Goal: Task Accomplishment & Management: Manage account settings

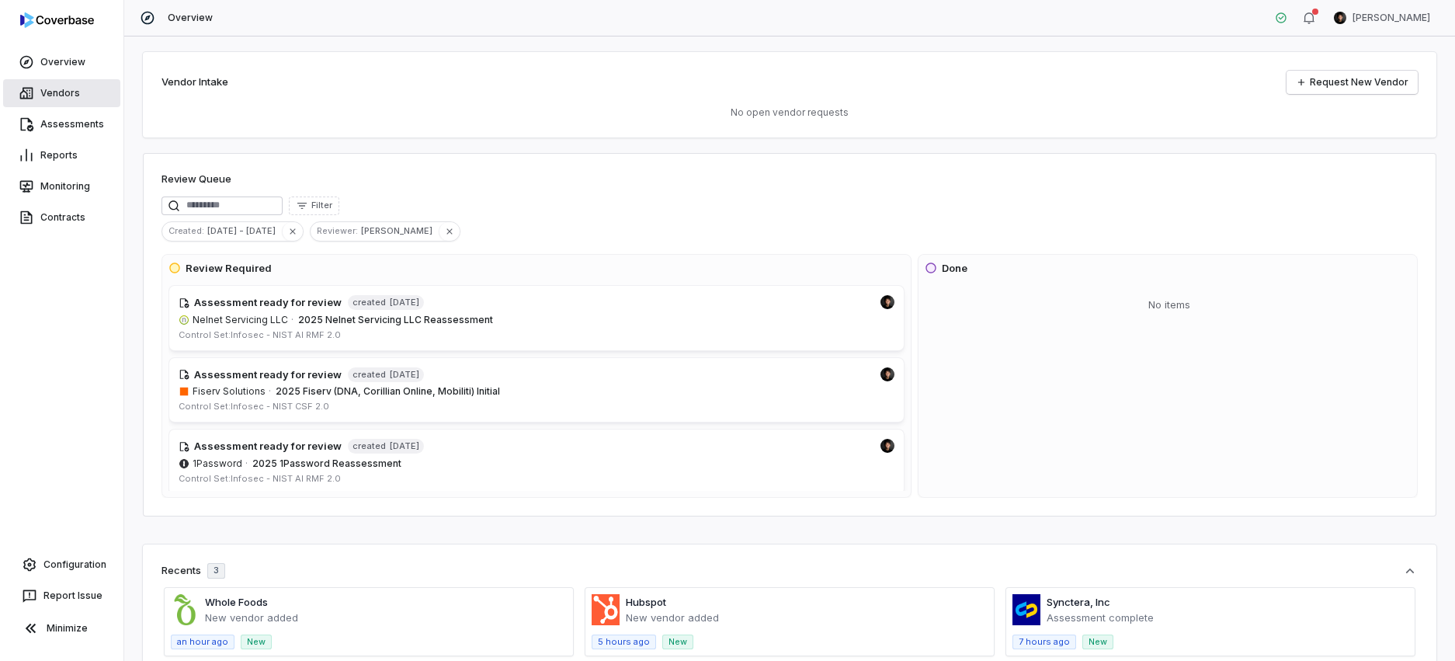
click at [55, 92] on link "Vendors" at bounding box center [61, 93] width 117 height 28
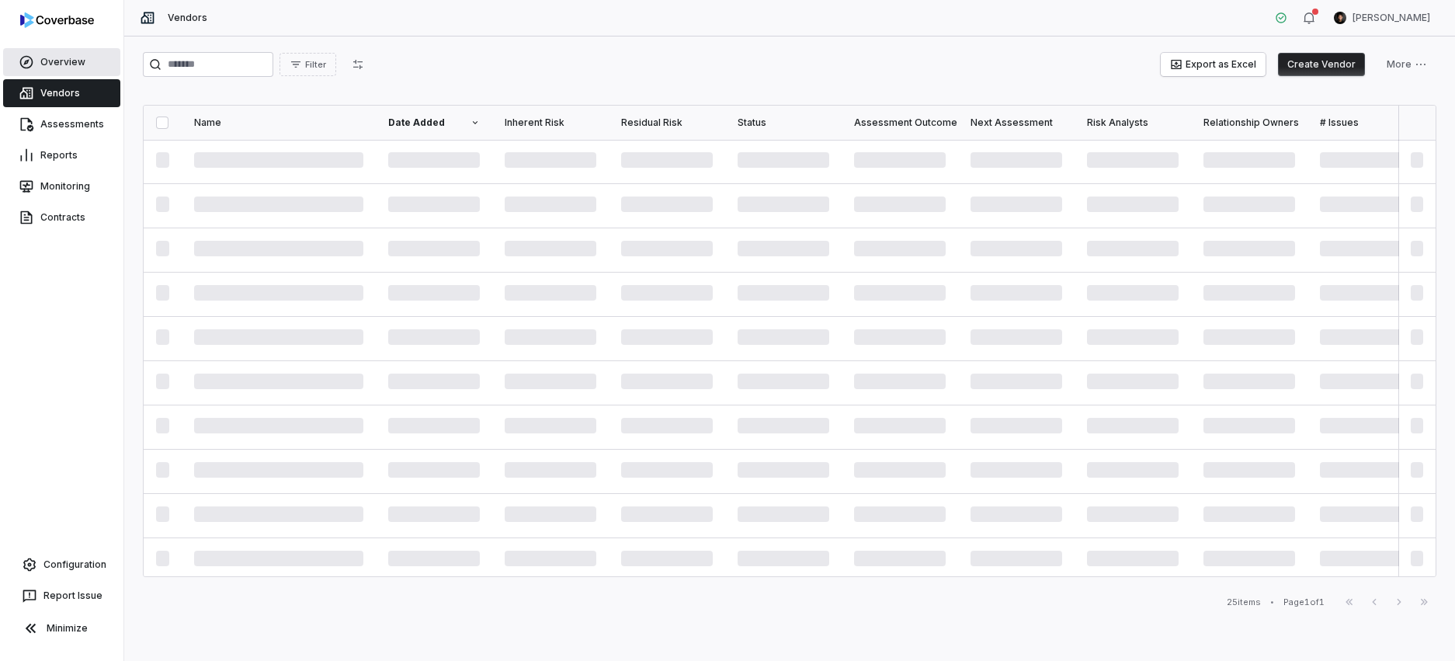
click at [78, 56] on link "Overview" at bounding box center [61, 62] width 117 height 28
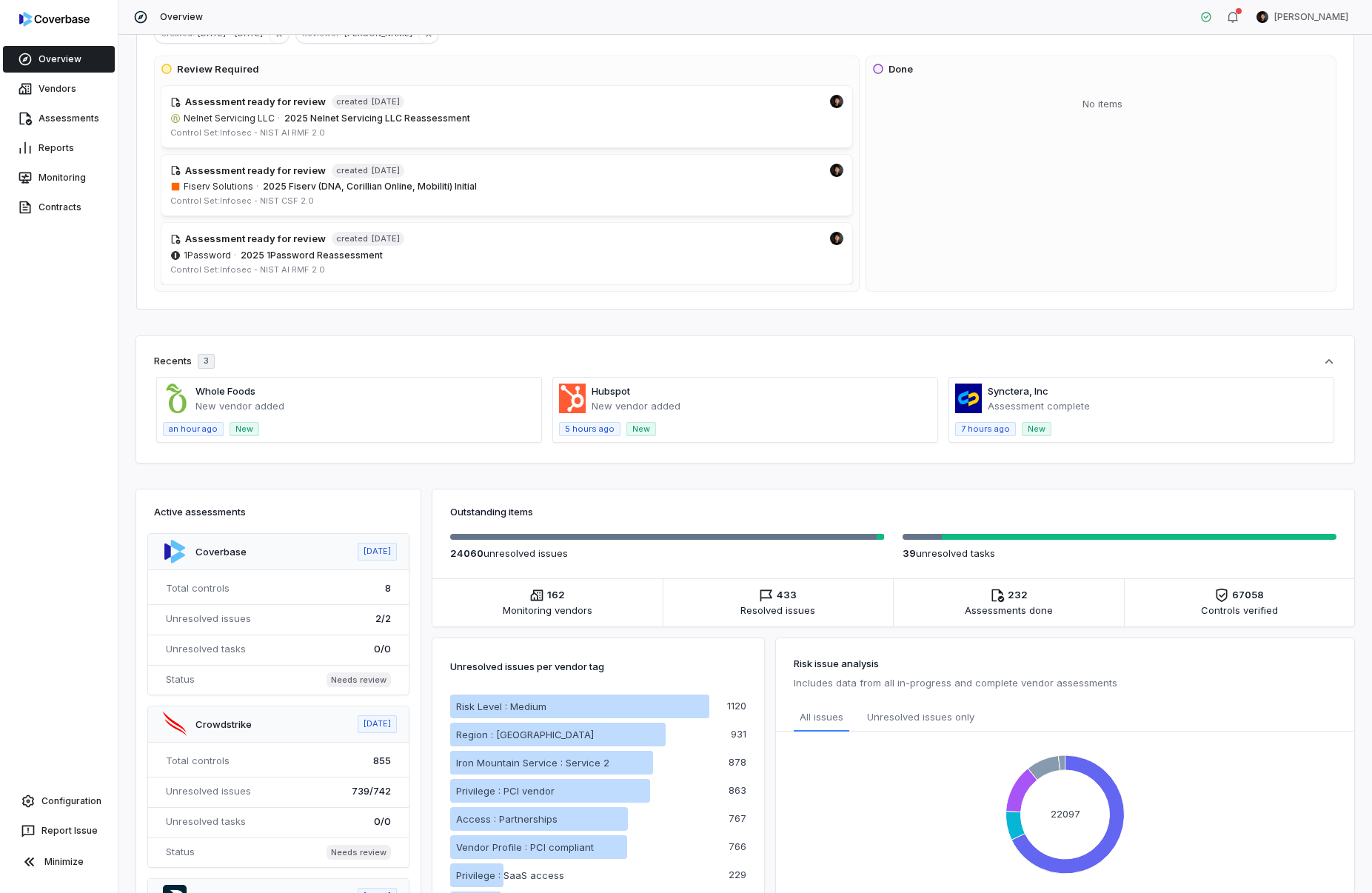
scroll to position [183, 0]
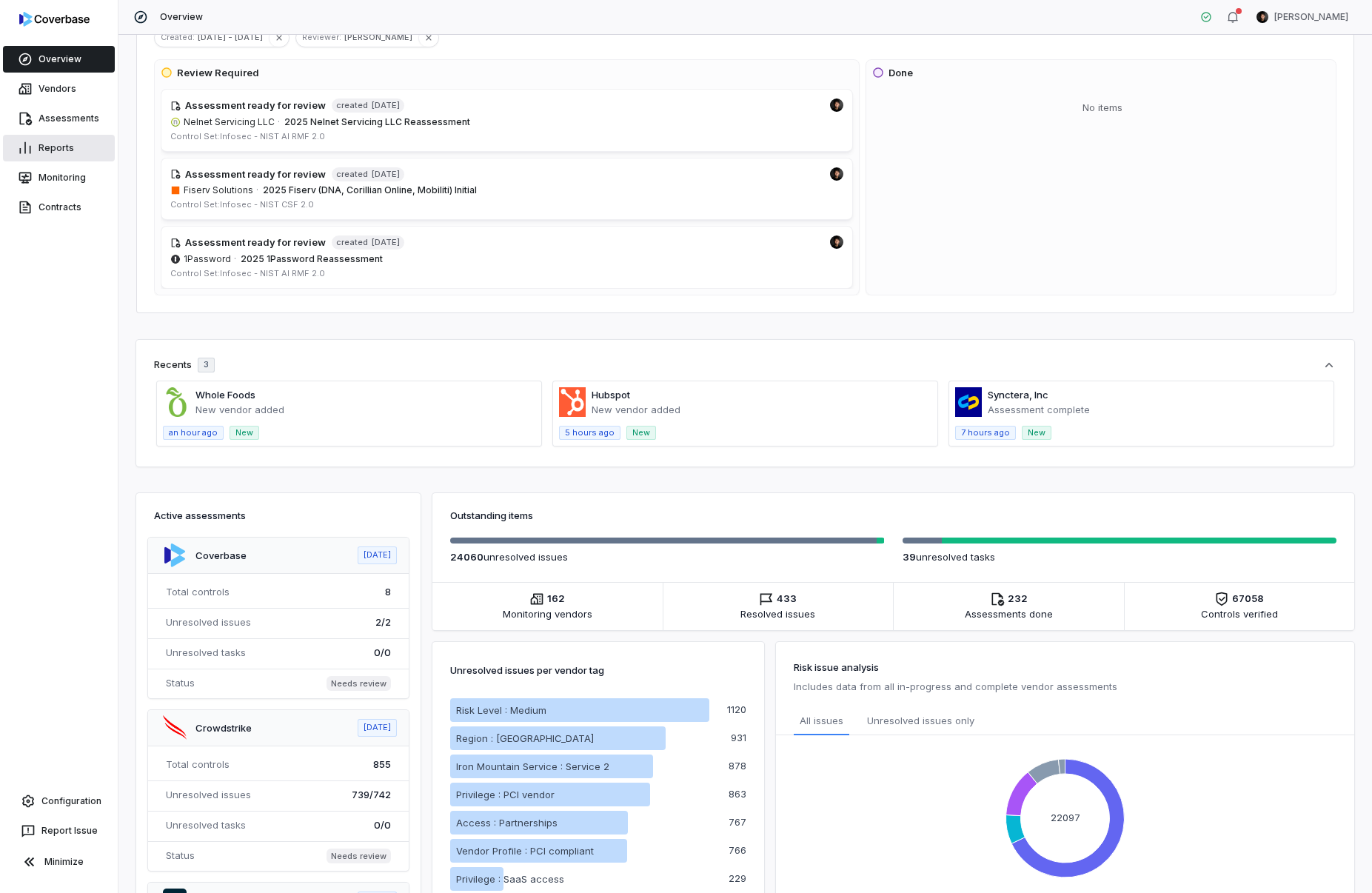
click at [70, 143] on link "Reports" at bounding box center [58, 148] width 112 height 27
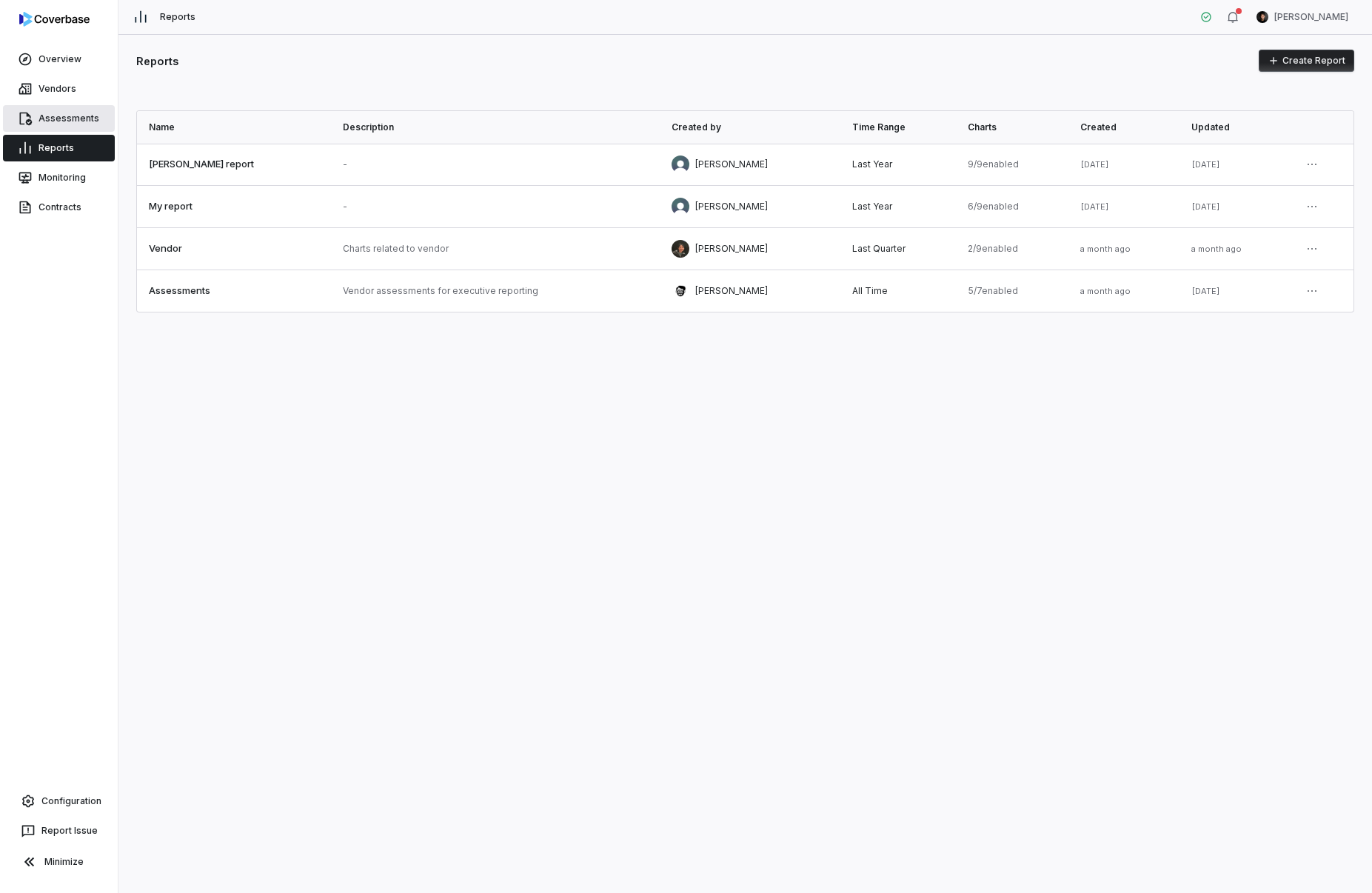
click at [58, 115] on link "Assessments" at bounding box center [58, 118] width 112 height 27
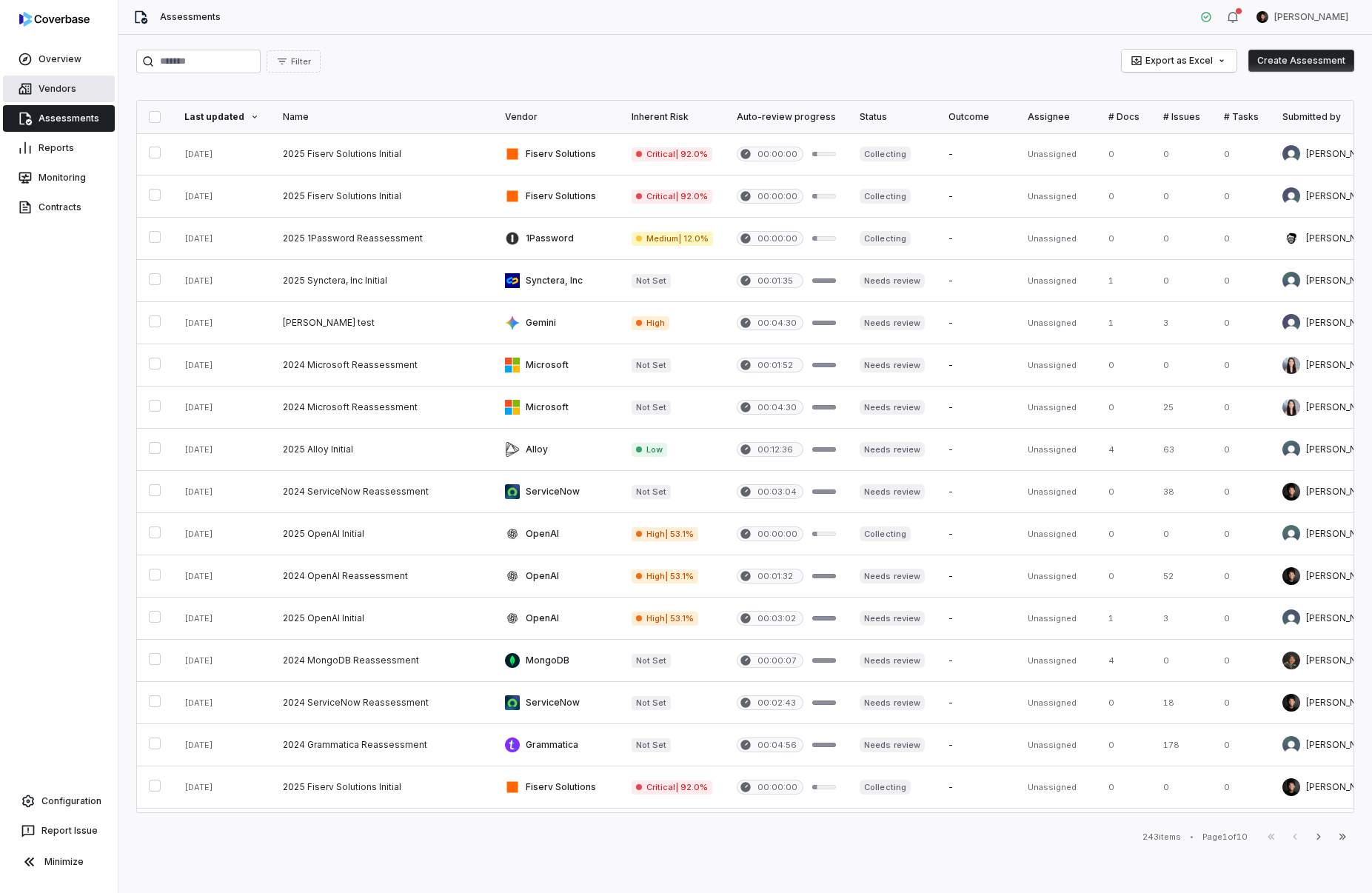
click at [68, 87] on link "Vendors" at bounding box center [58, 89] width 112 height 27
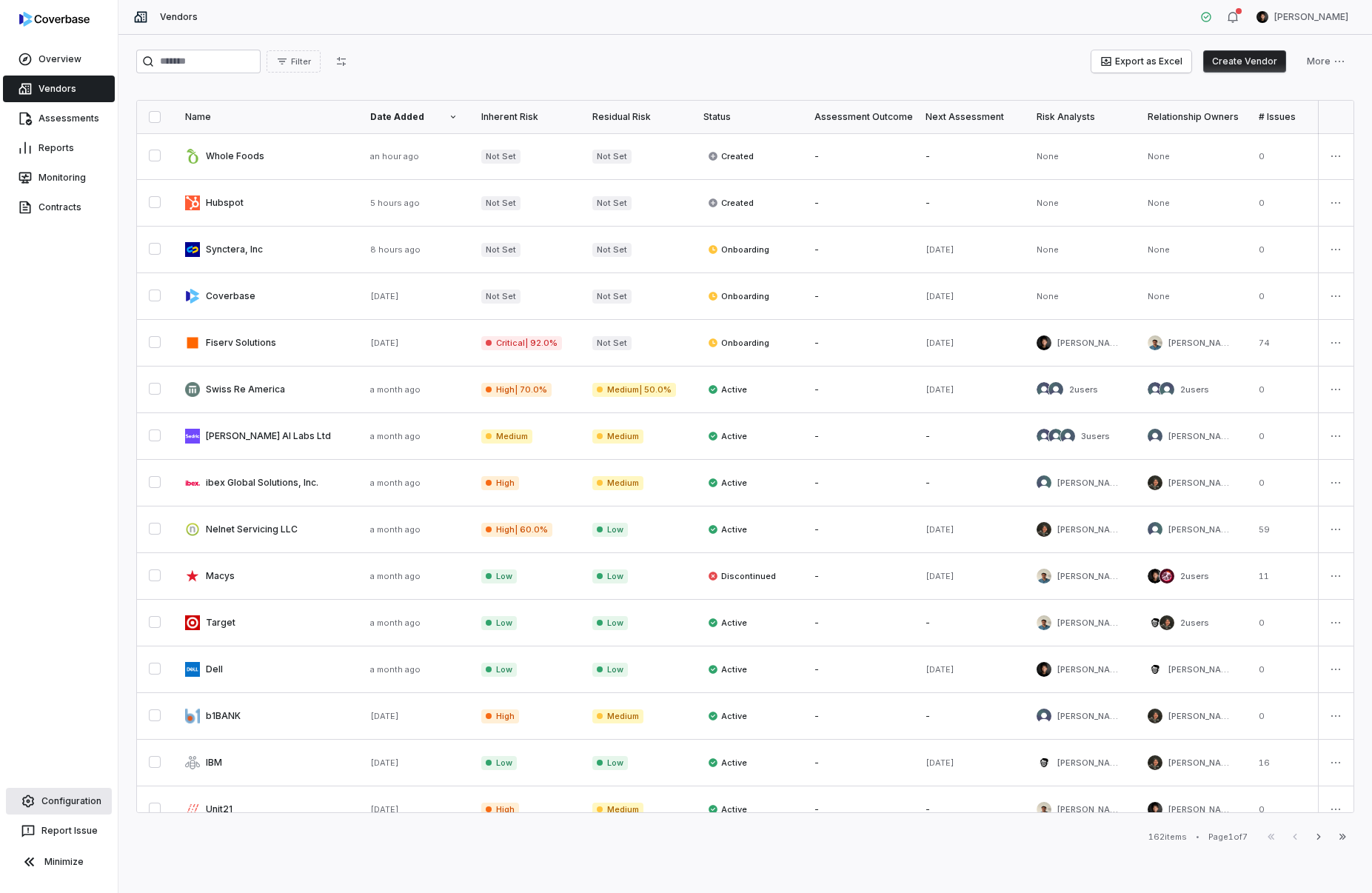
click at [66, 802] on link "Configuration" at bounding box center [58, 801] width 106 height 27
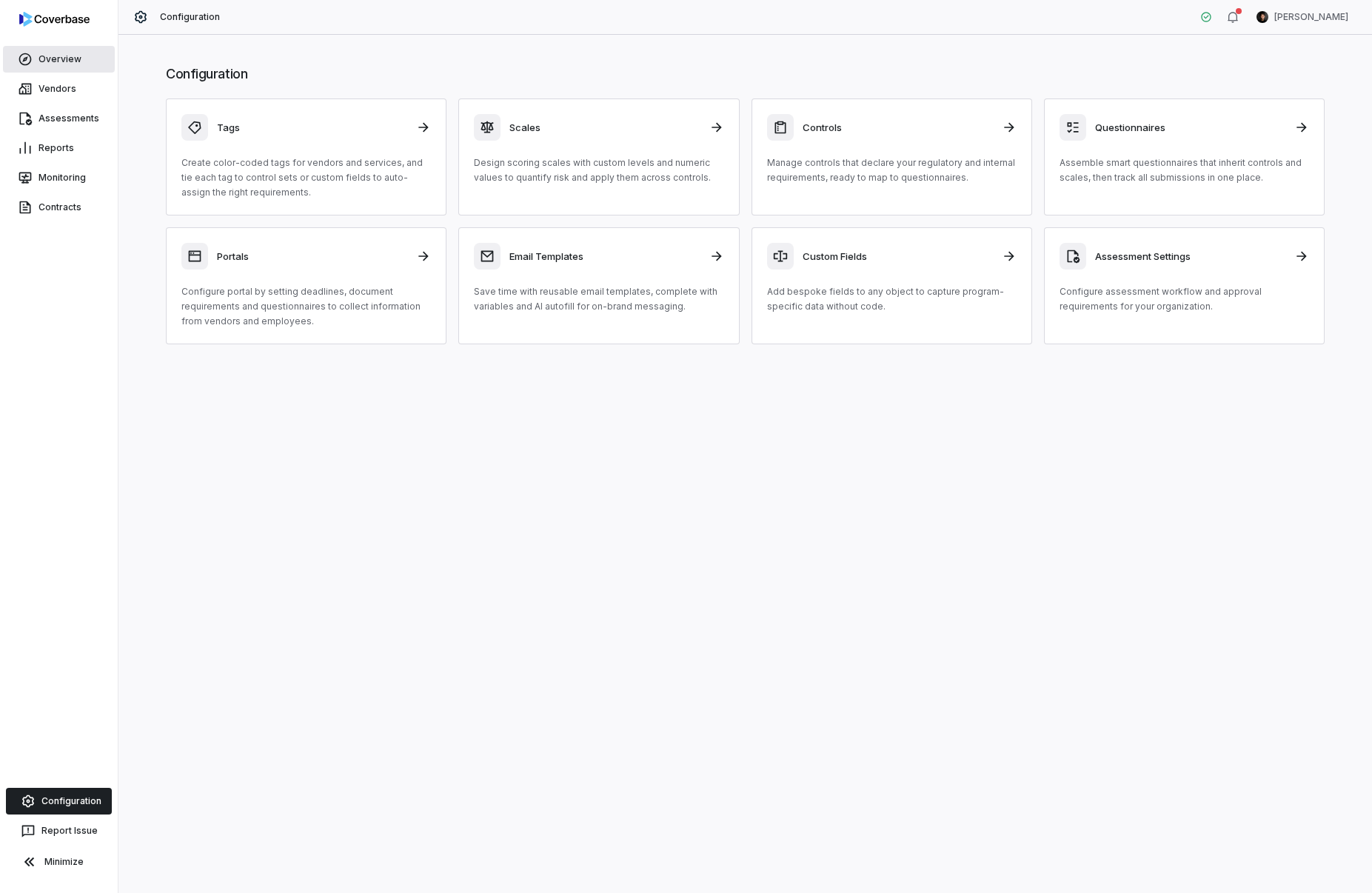
click at [51, 53] on link "Overview" at bounding box center [58, 59] width 112 height 27
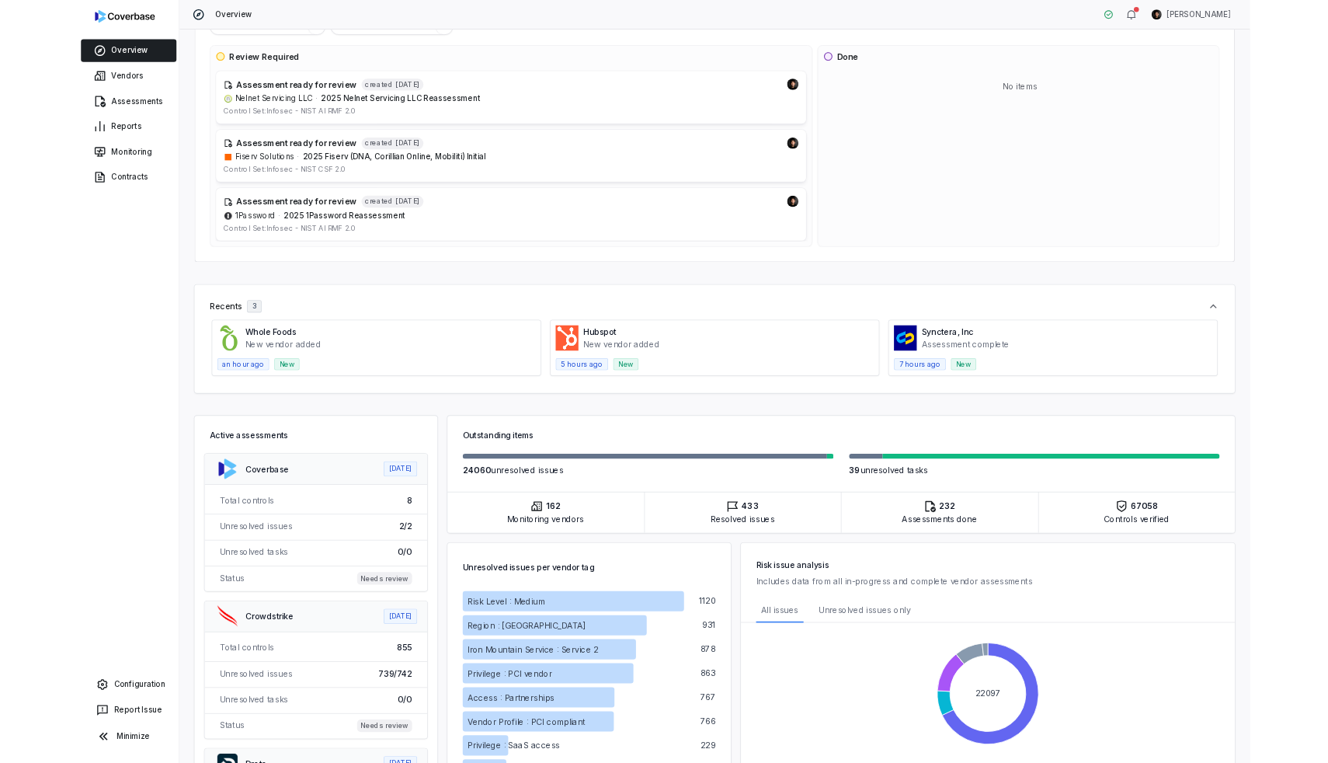
scroll to position [203, 0]
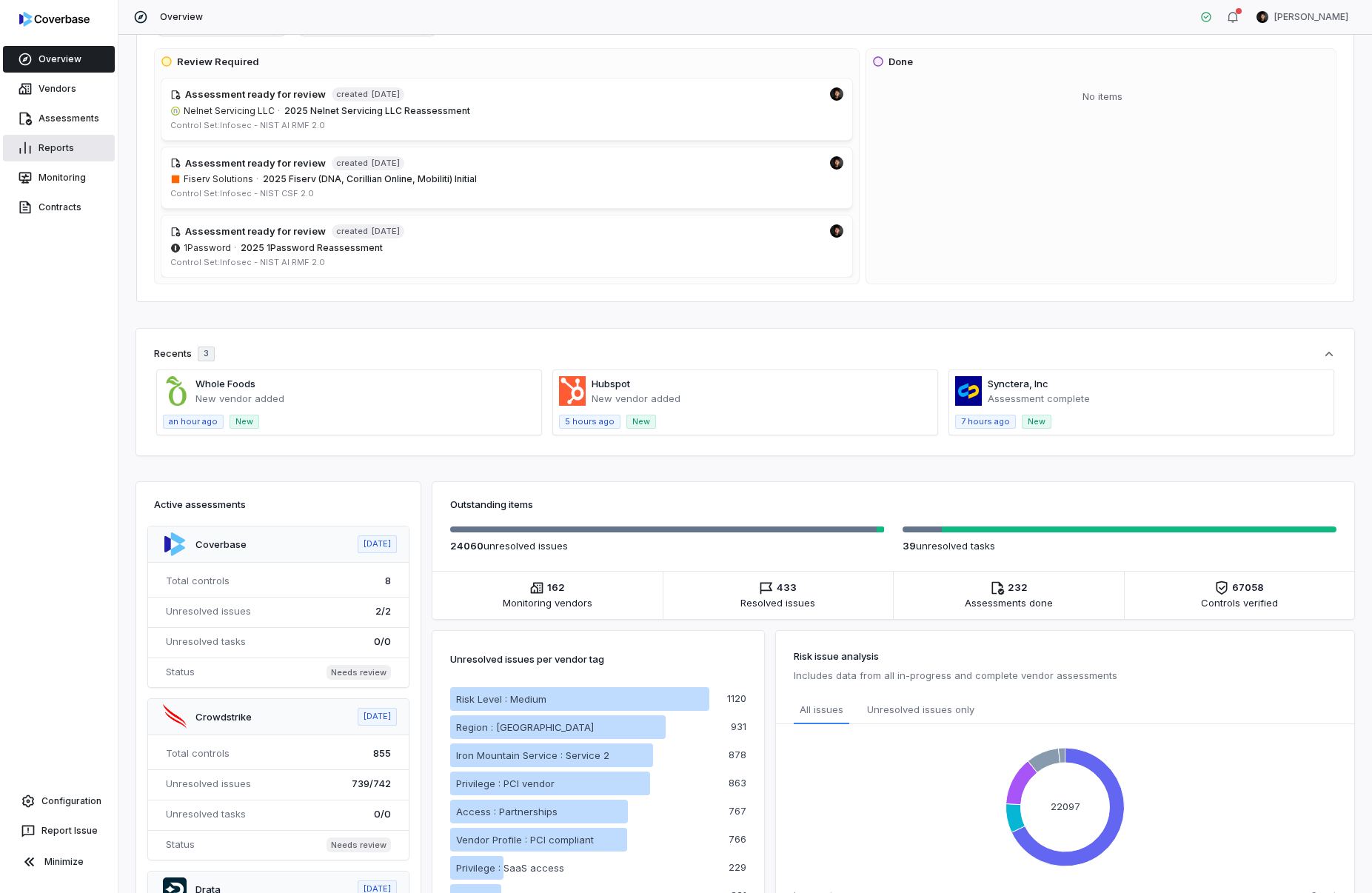
click at [59, 149] on link "Reports" at bounding box center [58, 148] width 112 height 27
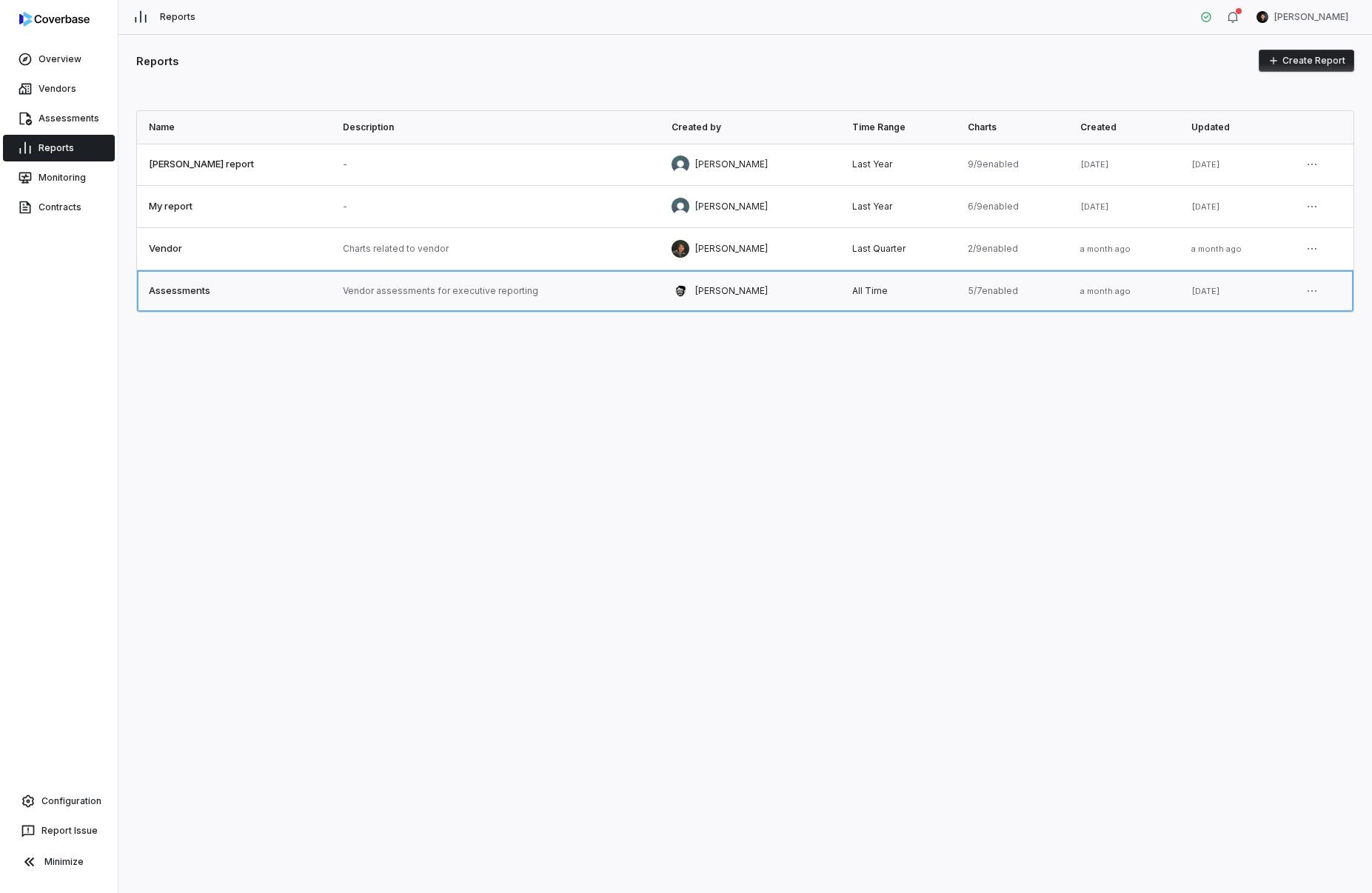
click at [373, 292] on link at bounding box center [496, 290] width 330 height 41
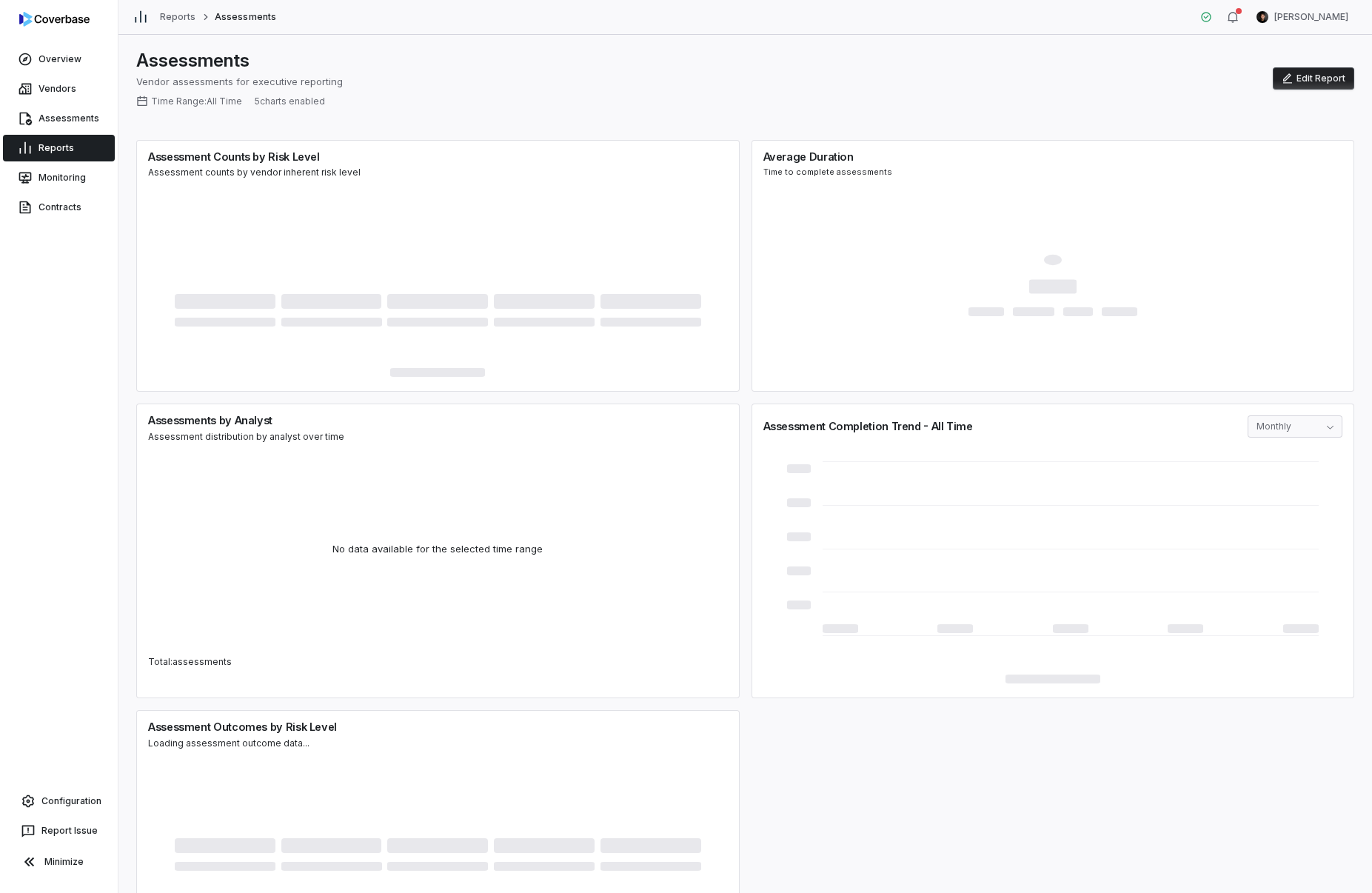
click at [1317, 81] on button "Edit Report" at bounding box center [1313, 78] width 81 height 22
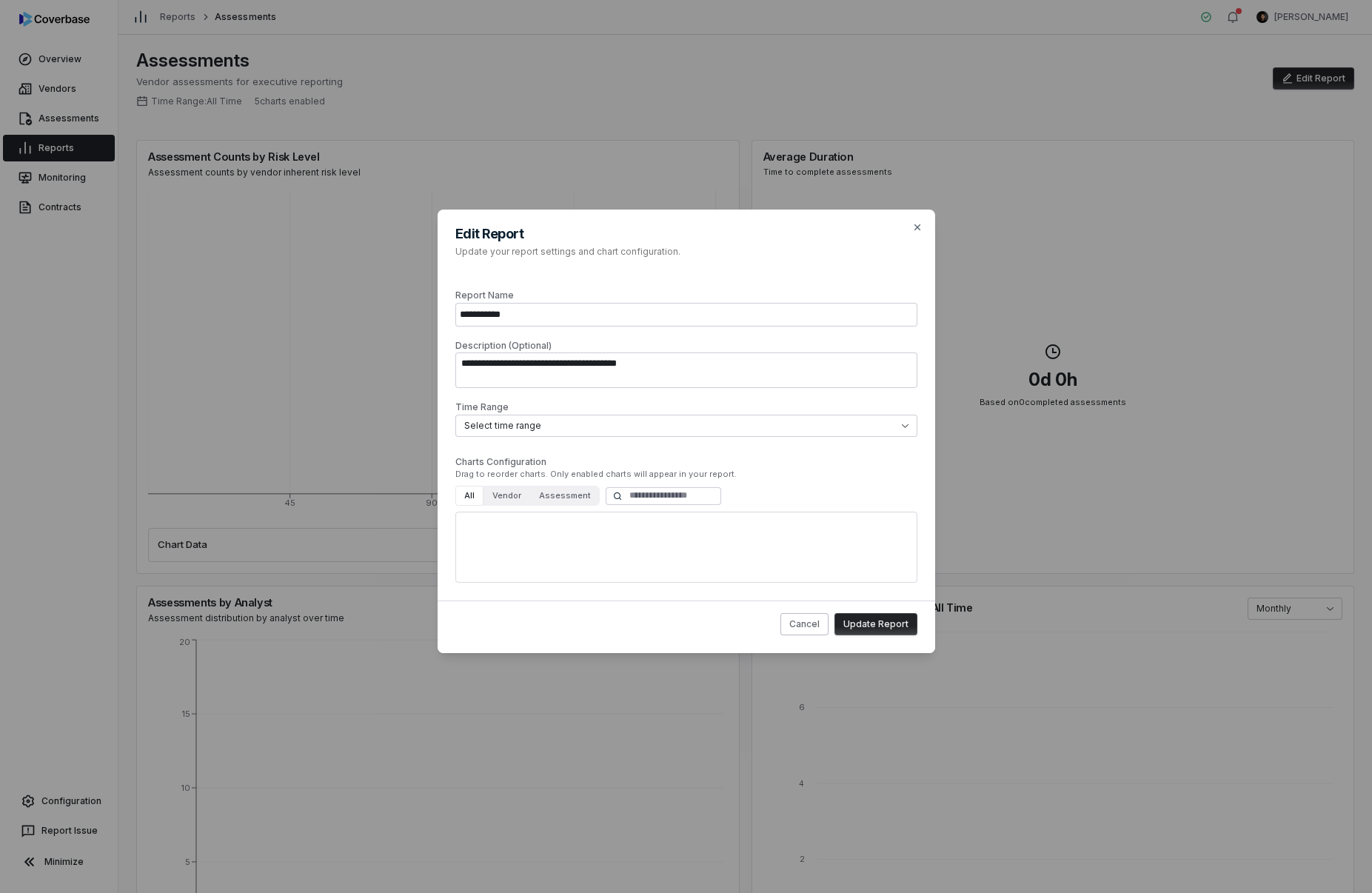
select select "***"
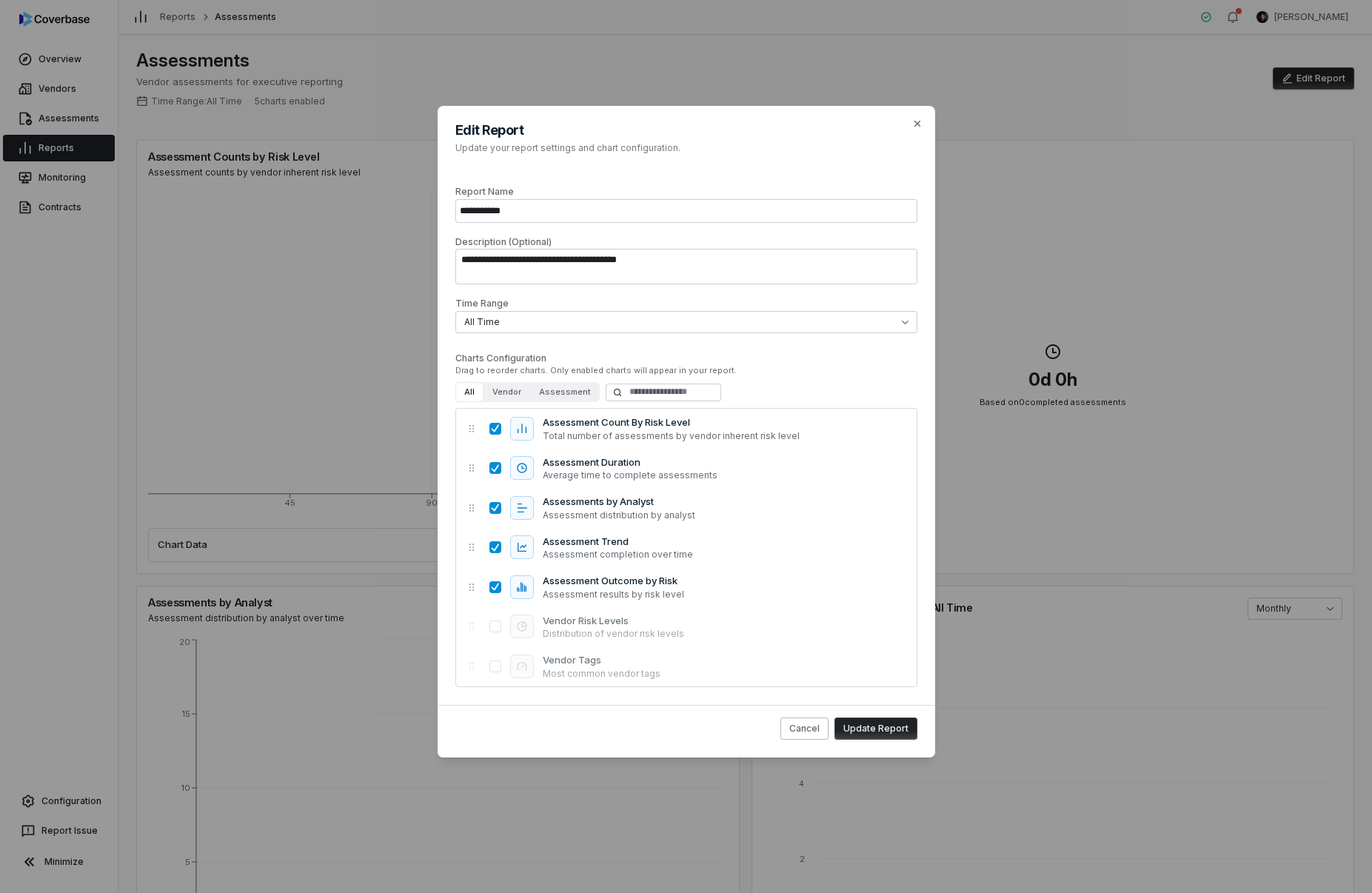
click at [1294, 82] on div "**********" at bounding box center [686, 446] width 1372 height 728
